Goal: Information Seeking & Learning: Learn about a topic

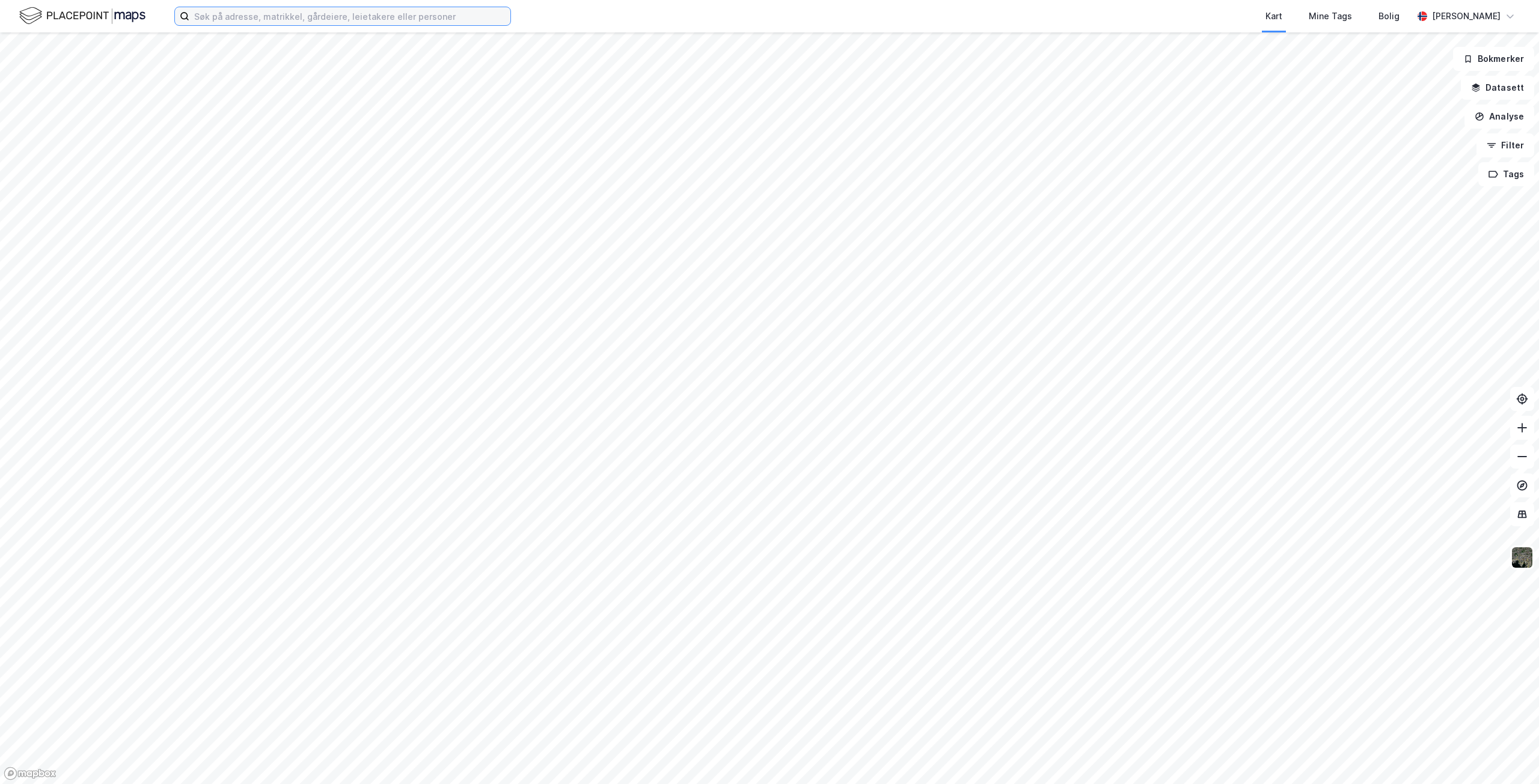
click at [329, 15] on input at bounding box center [350, 17] width 321 height 18
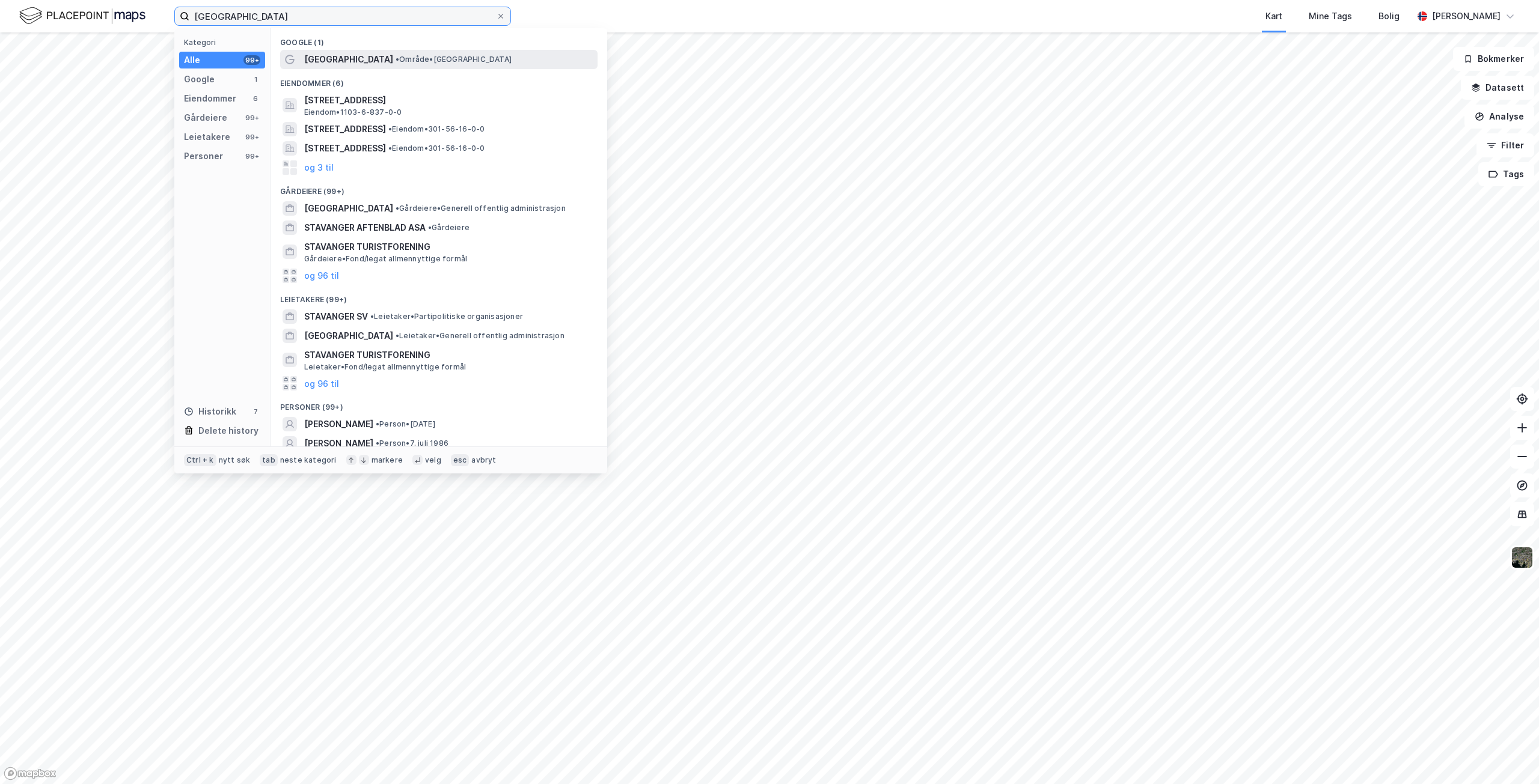
type input "[GEOGRAPHIC_DATA]"
click at [337, 57] on span "[GEOGRAPHIC_DATA]" at bounding box center [348, 59] width 89 height 14
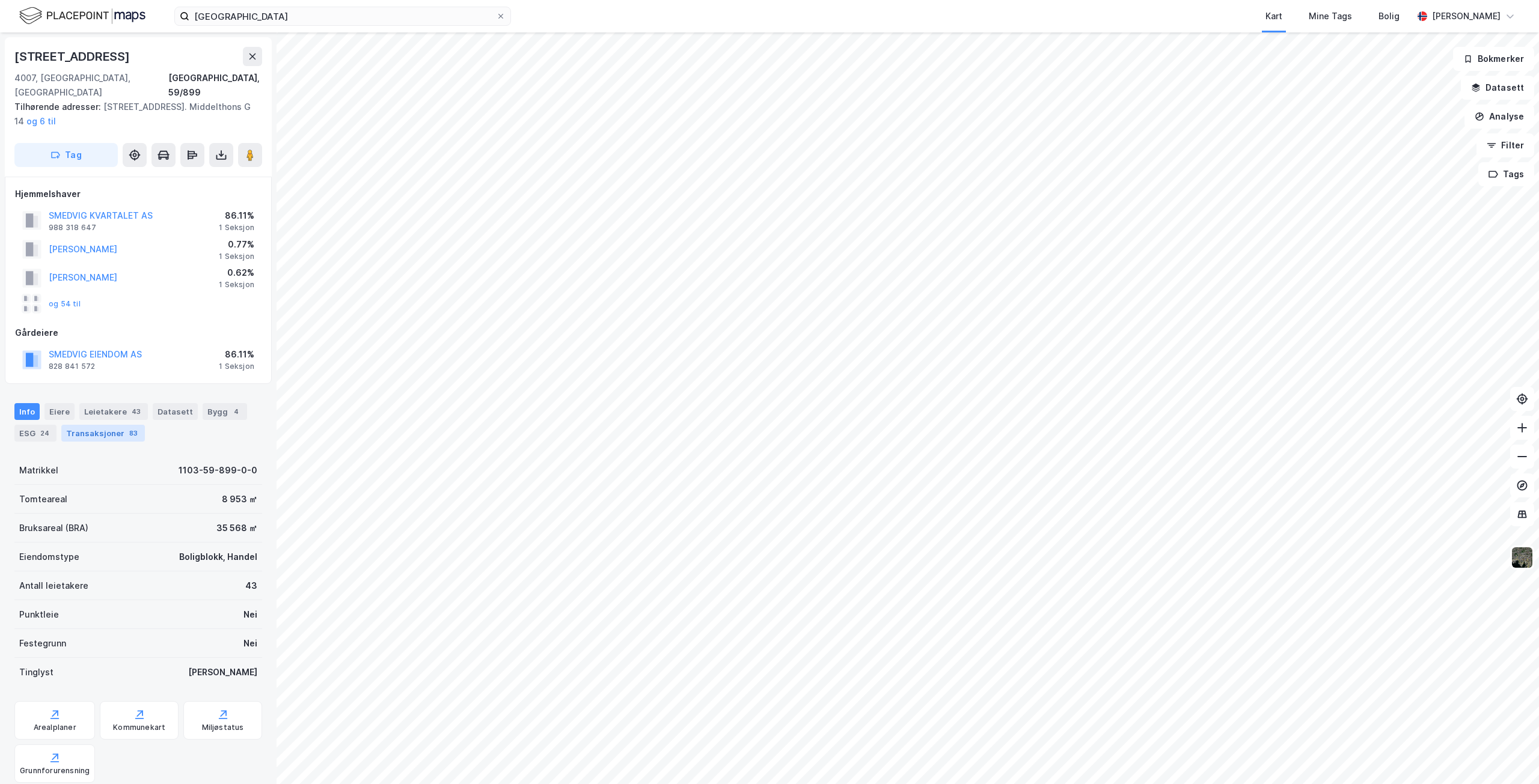
click at [91, 424] on div "Transaksjoner 83" at bounding box center [103, 433] width 84 height 17
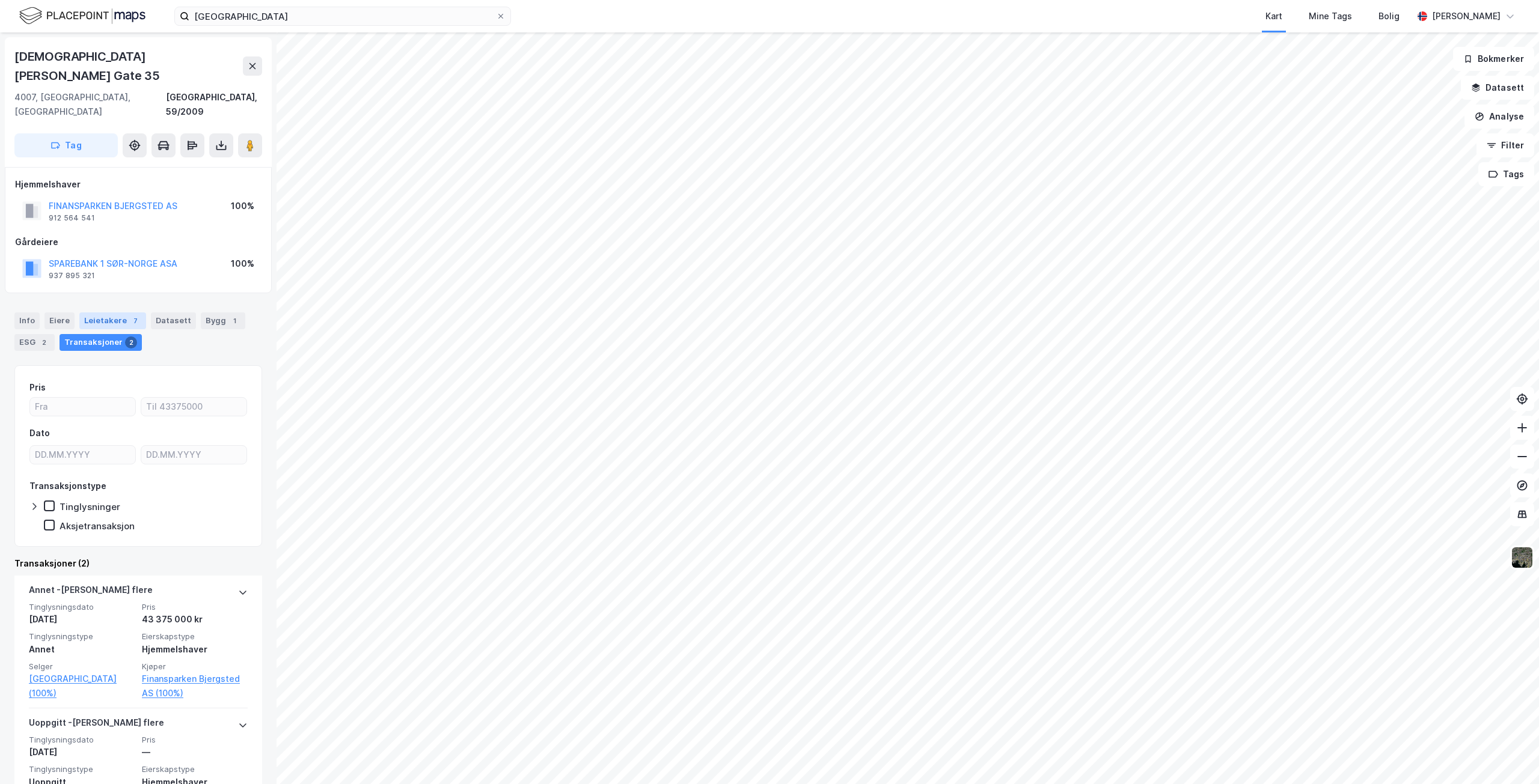
click at [121, 312] on div "Leietakere 7" at bounding box center [112, 321] width 66 height 17
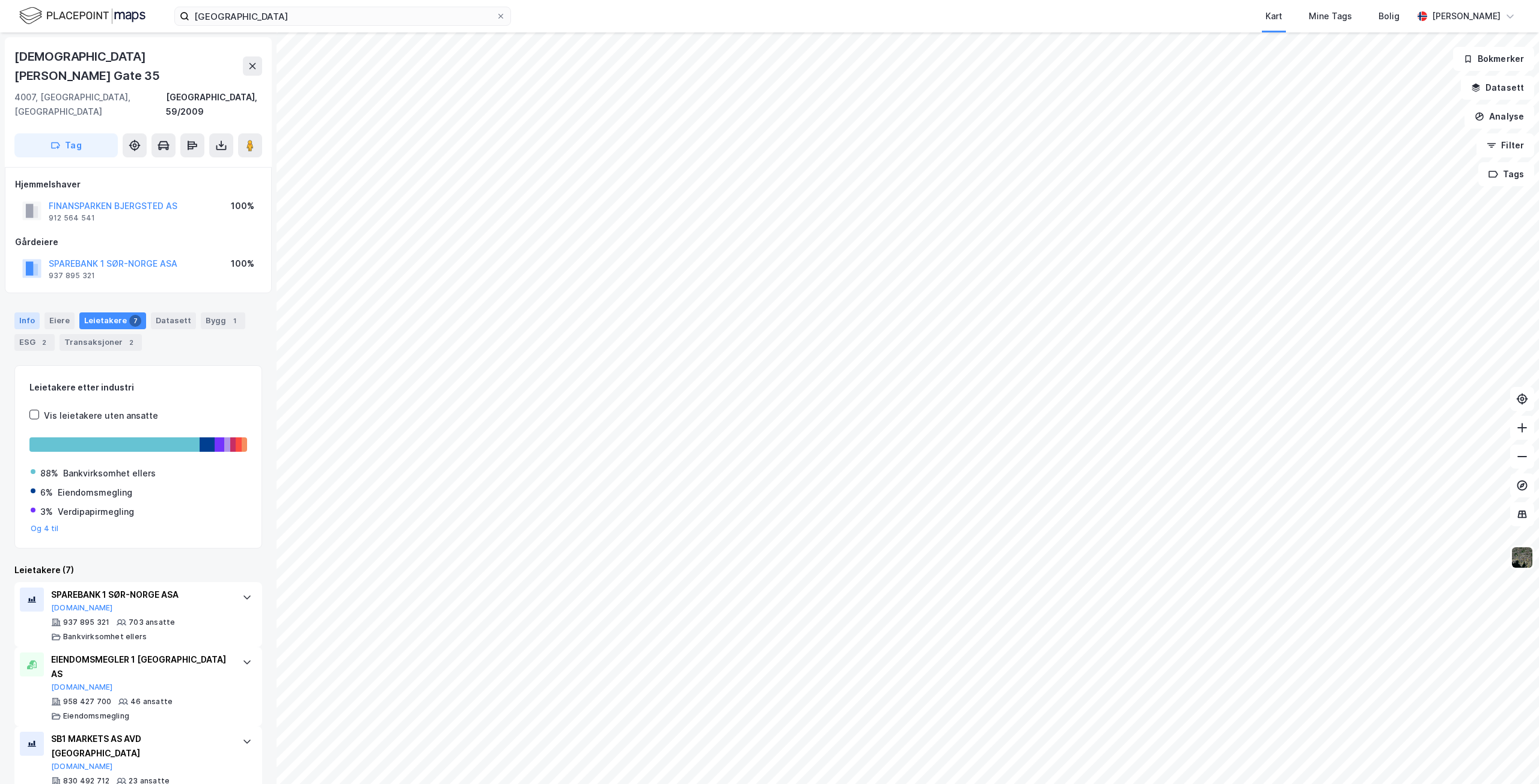
click at [27, 312] on div "Info" at bounding box center [27, 321] width 25 height 17
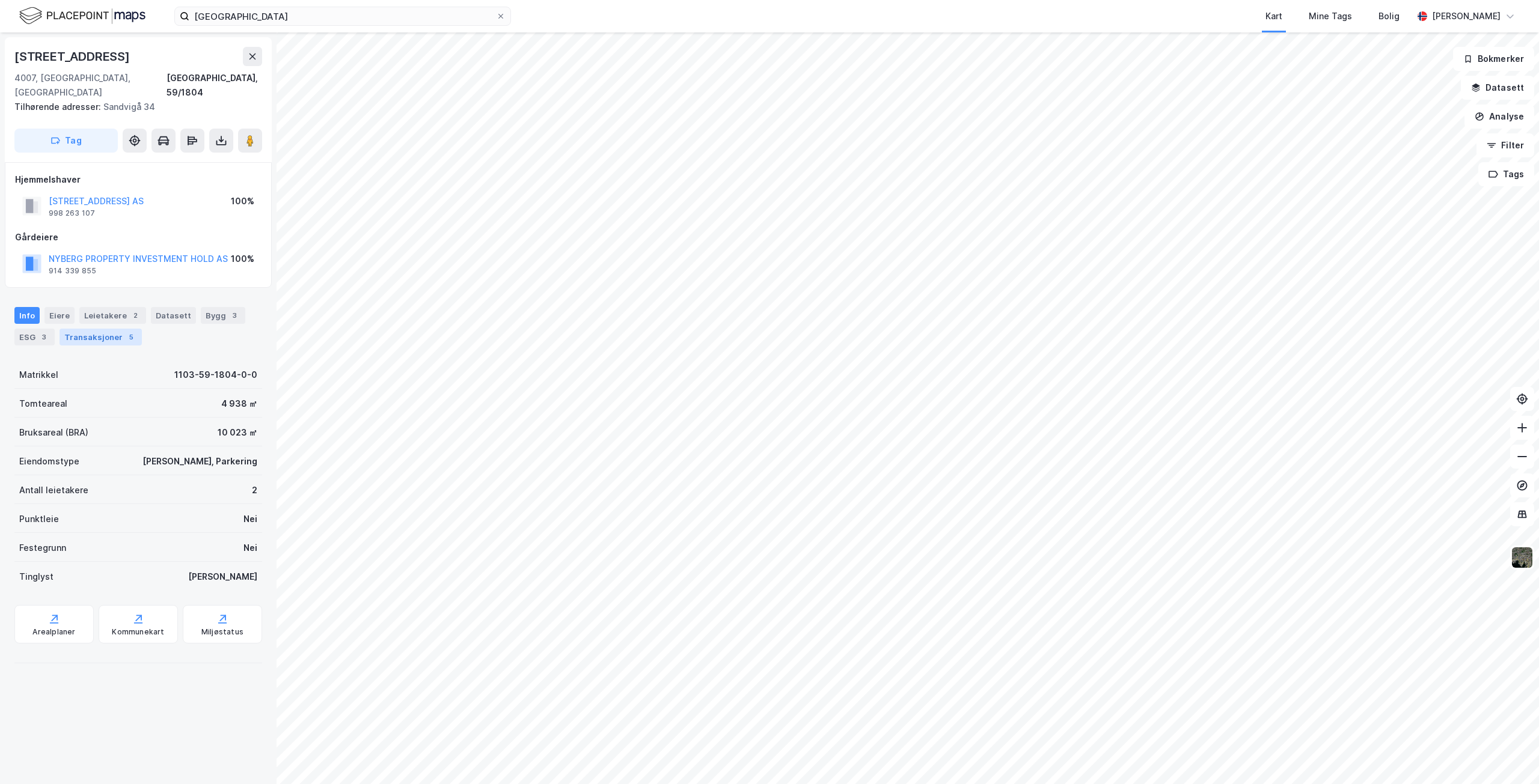
click at [104, 329] on div "Transaksjoner 5" at bounding box center [101, 337] width 82 height 17
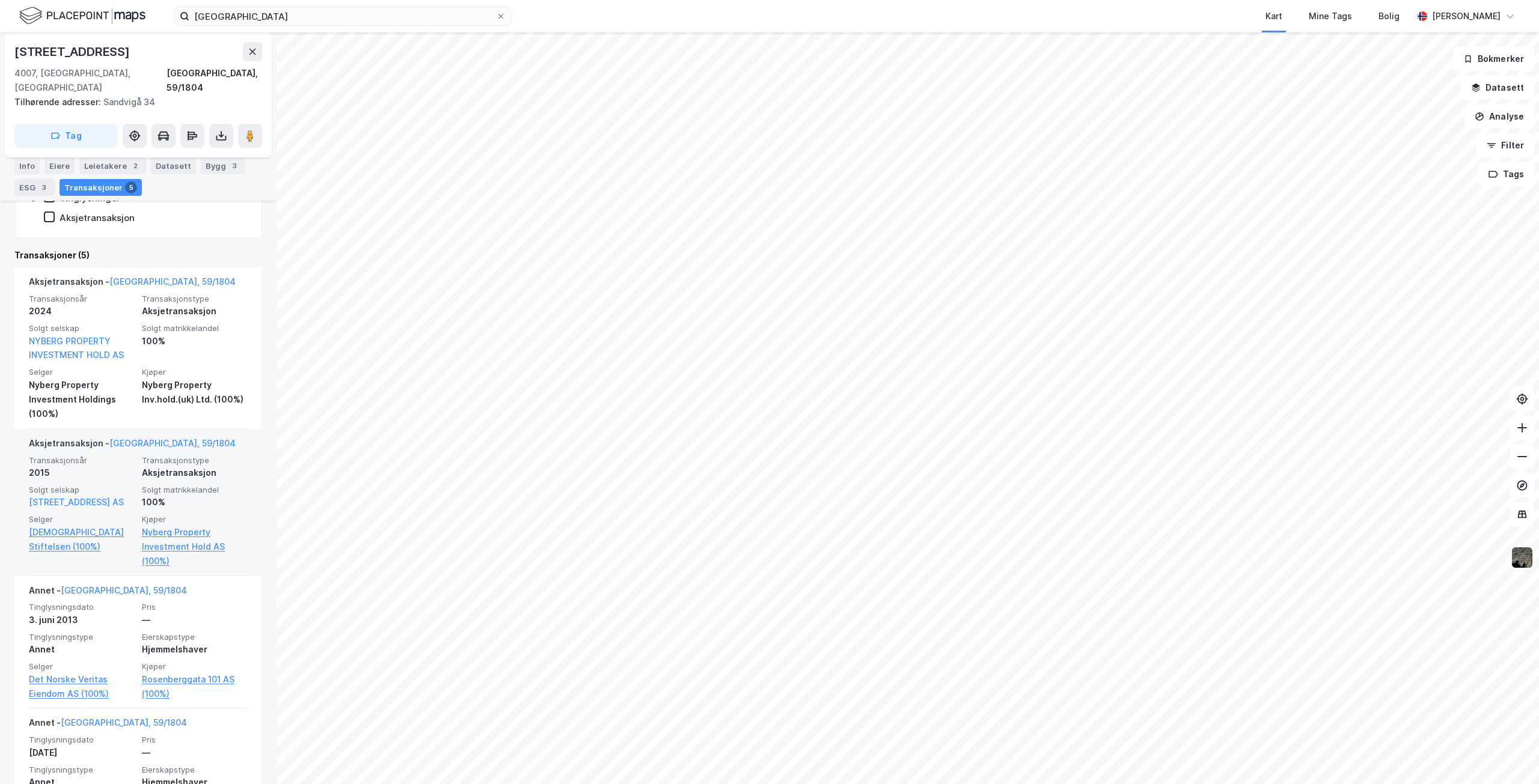
scroll to position [296, 0]
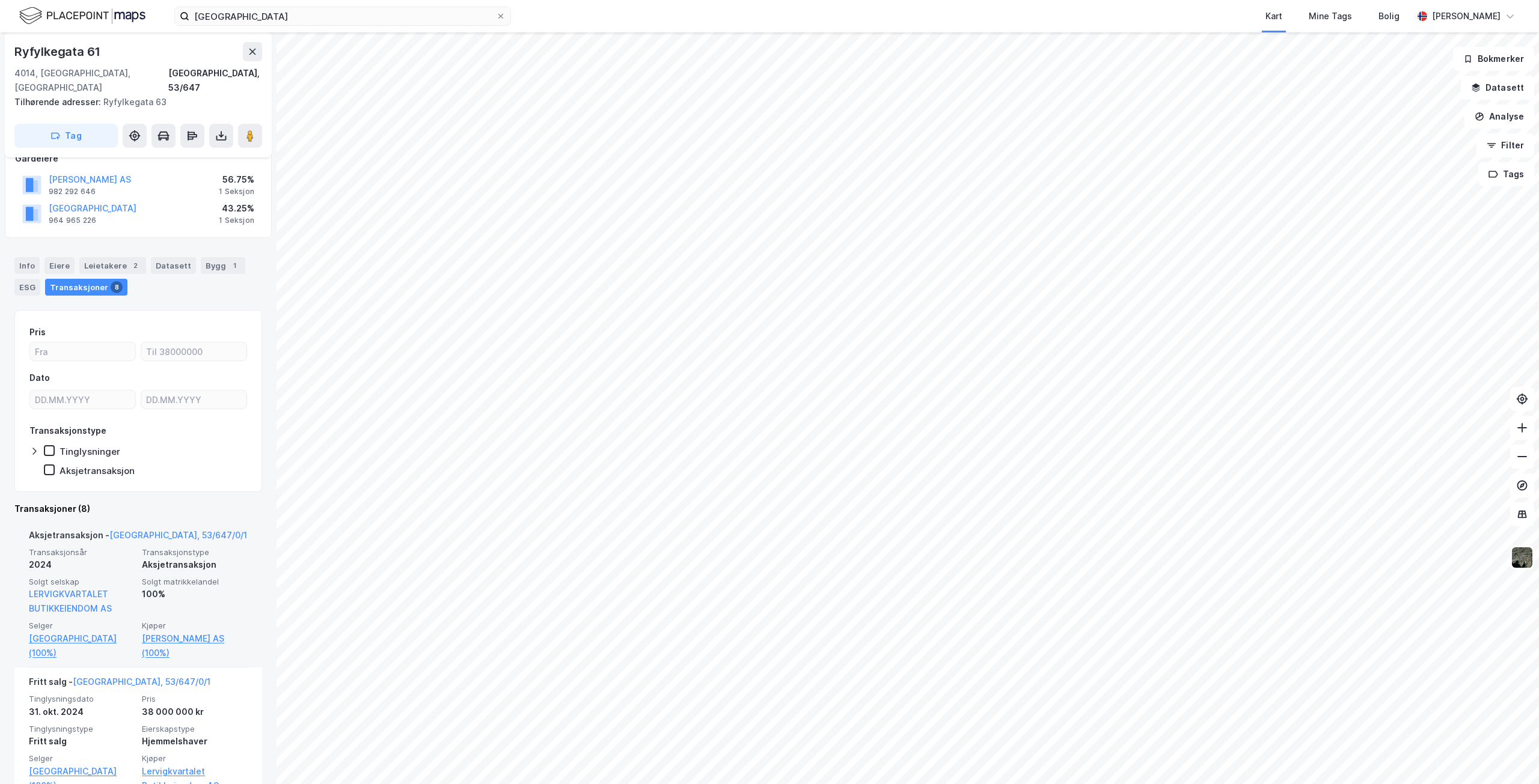
scroll to position [135, 0]
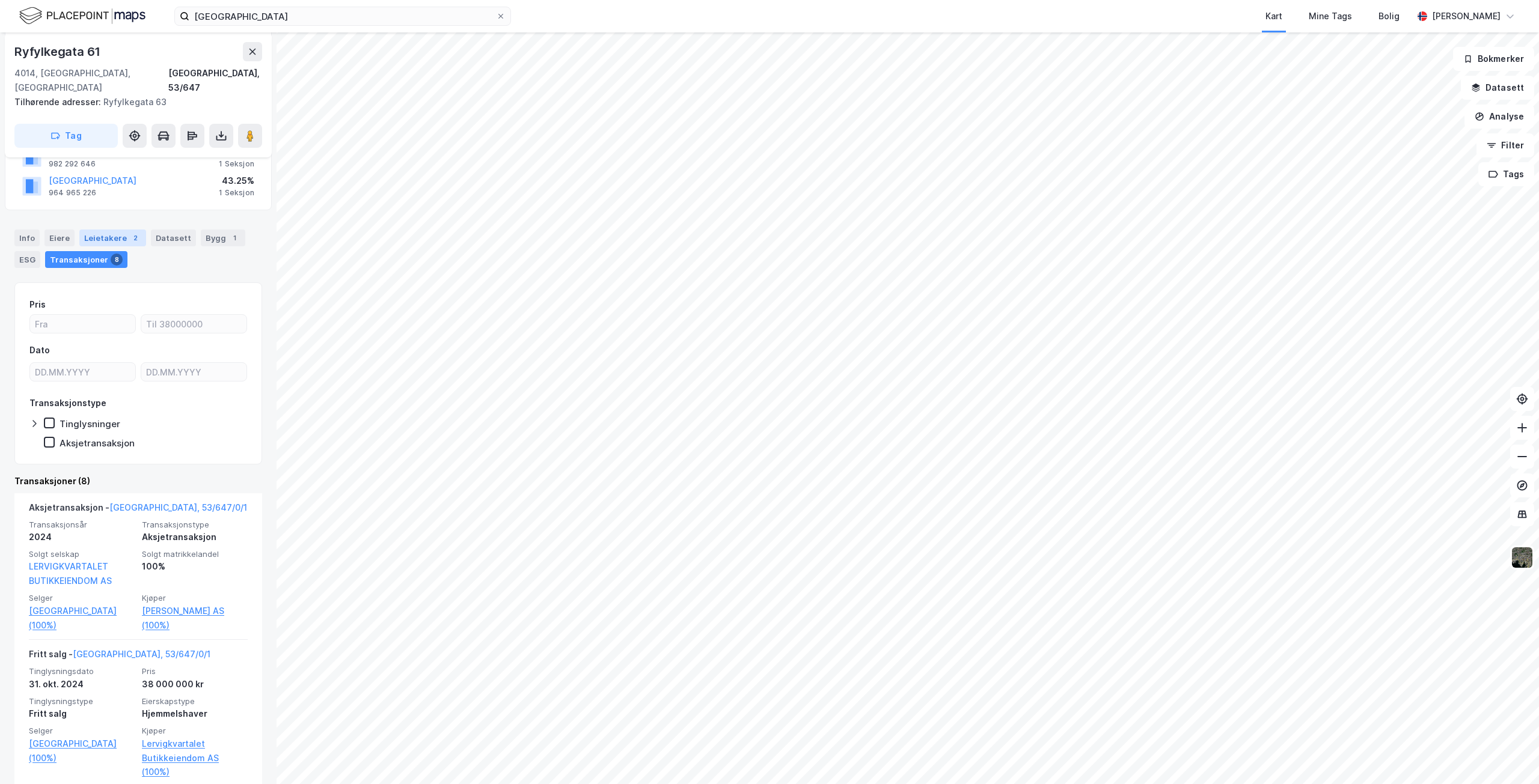
click at [105, 229] on div "Leietakere 2" at bounding box center [112, 238] width 66 height 17
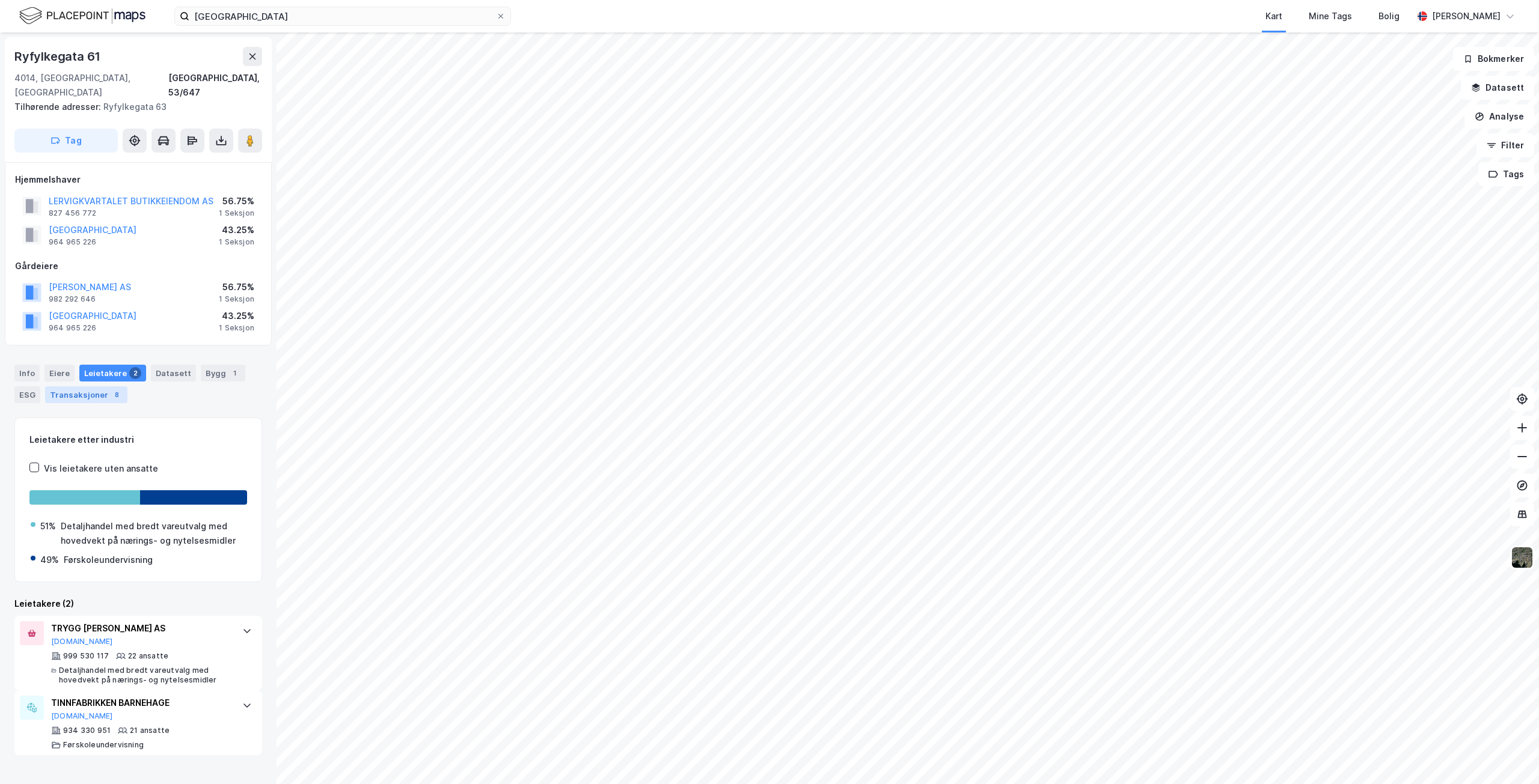
click at [81, 386] on div "Transaksjoner 8" at bounding box center [86, 394] width 82 height 17
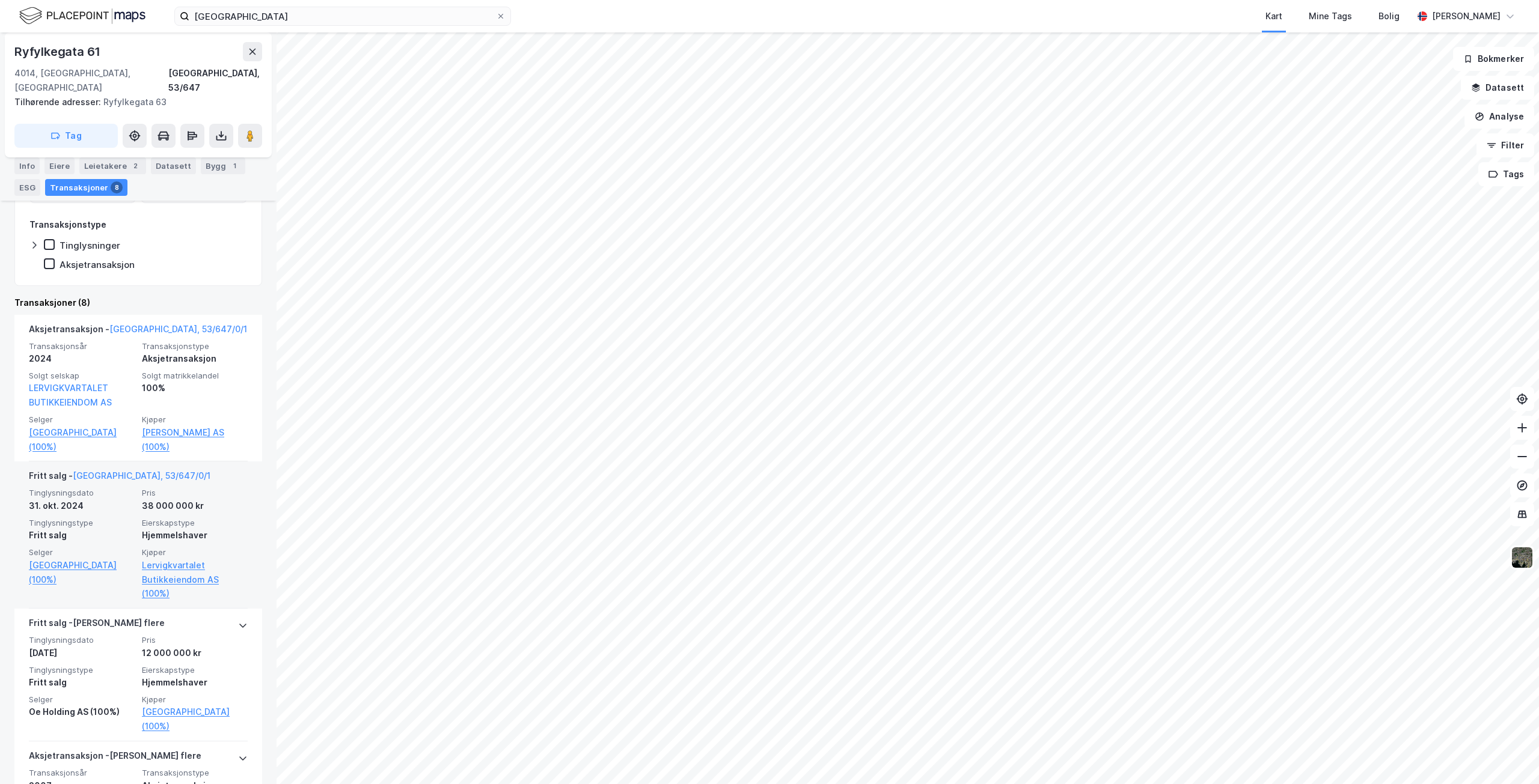
scroll to position [316, 0]
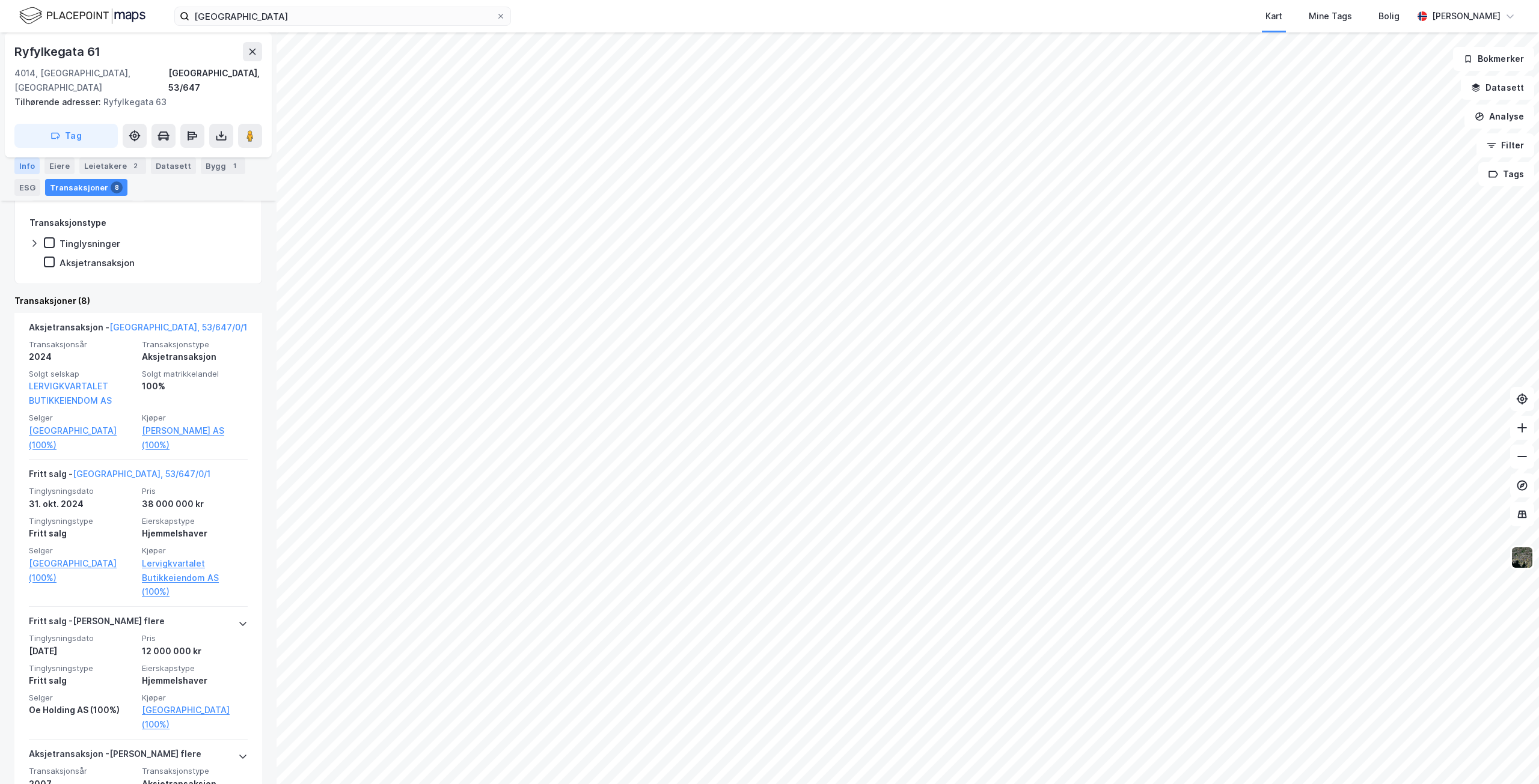
click at [29, 167] on div "Info" at bounding box center [27, 166] width 25 height 17
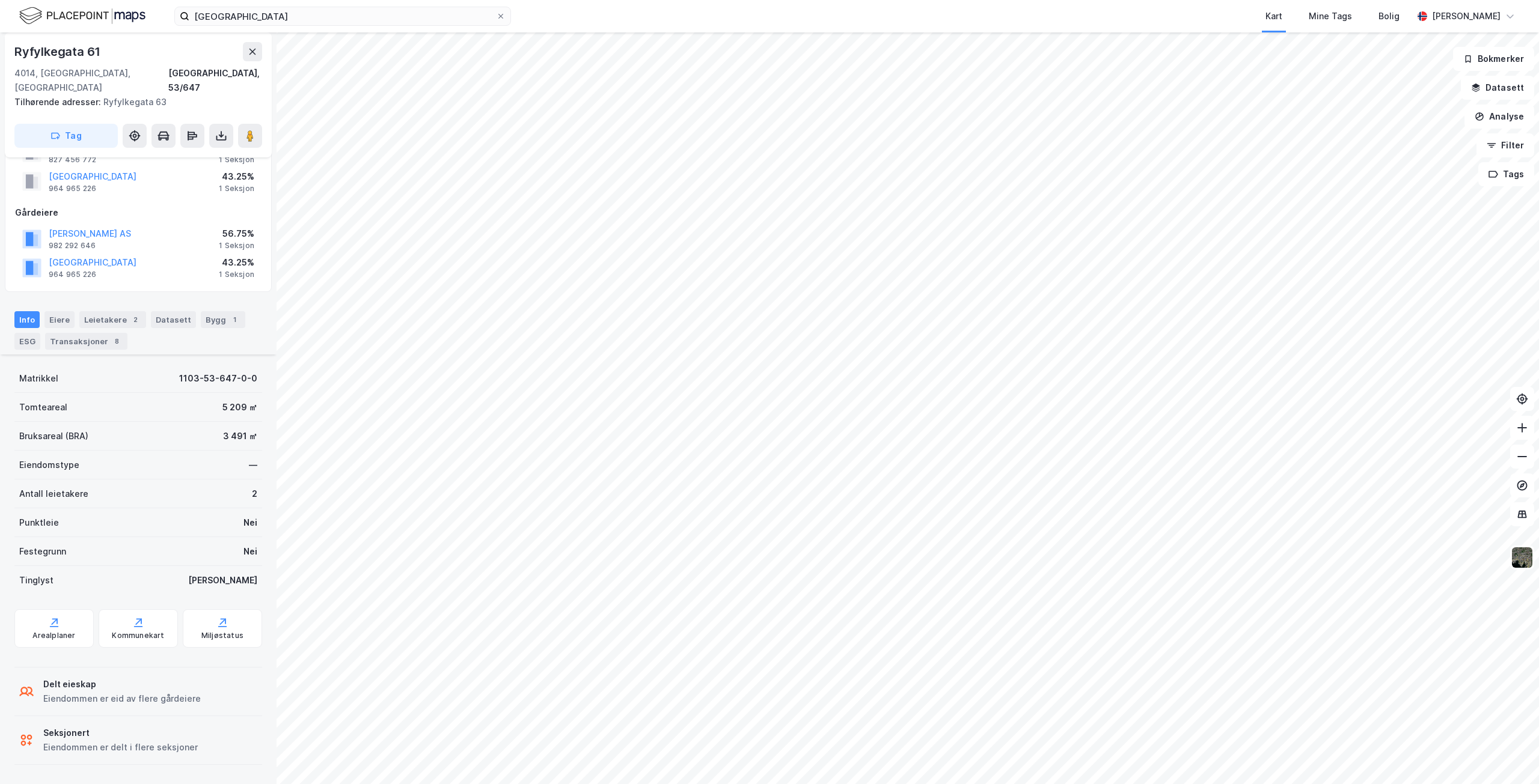
scroll to position [39, 0]
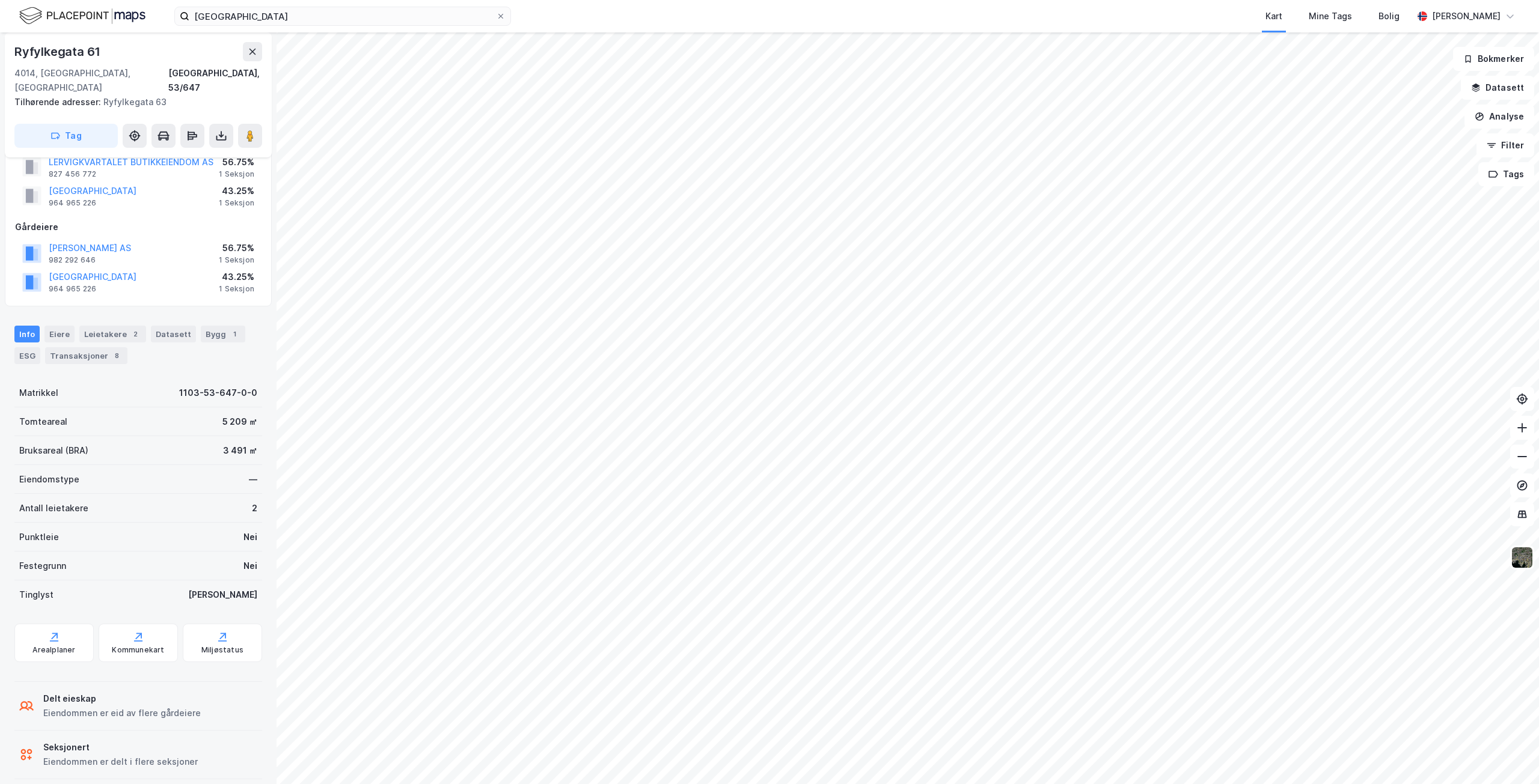
click at [1275, 783] on html "Stavanger Kart Mine Tags Bolig Petter Jacobsen [STREET_ADDRESS], 53/647 Tilhøre…" at bounding box center [770, 392] width 1539 height 784
